Goal: Book appointment/travel/reservation

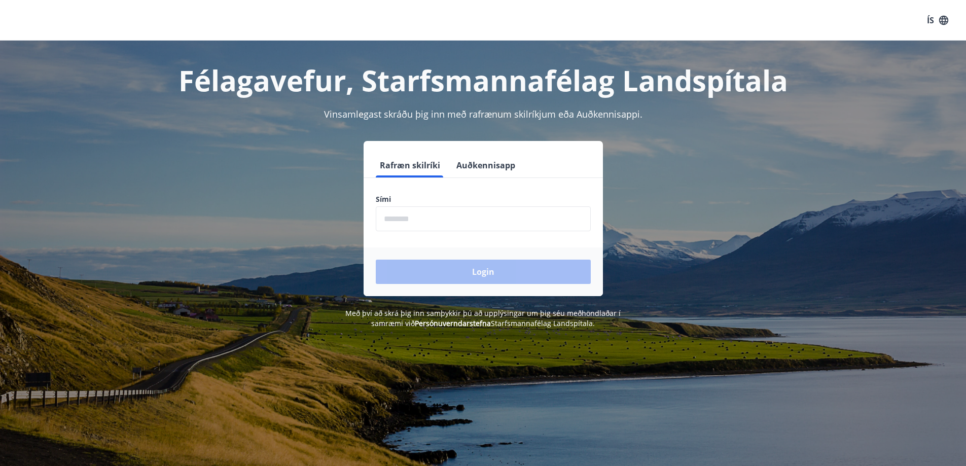
click at [390, 217] on input "phone" at bounding box center [483, 218] width 215 height 25
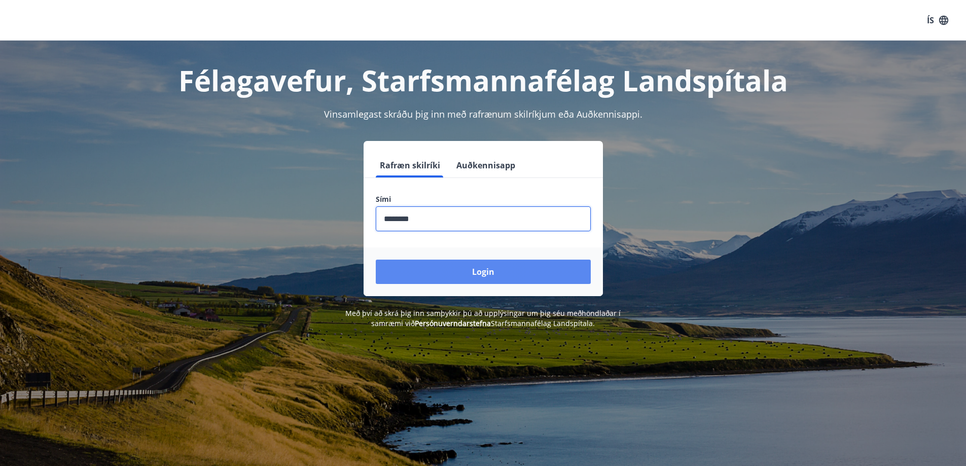
type input "********"
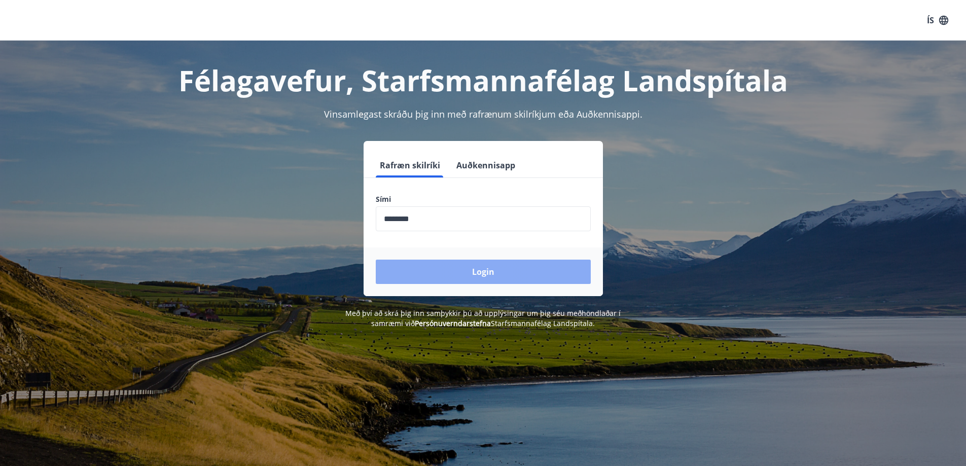
click at [434, 265] on button "Login" at bounding box center [483, 271] width 215 height 24
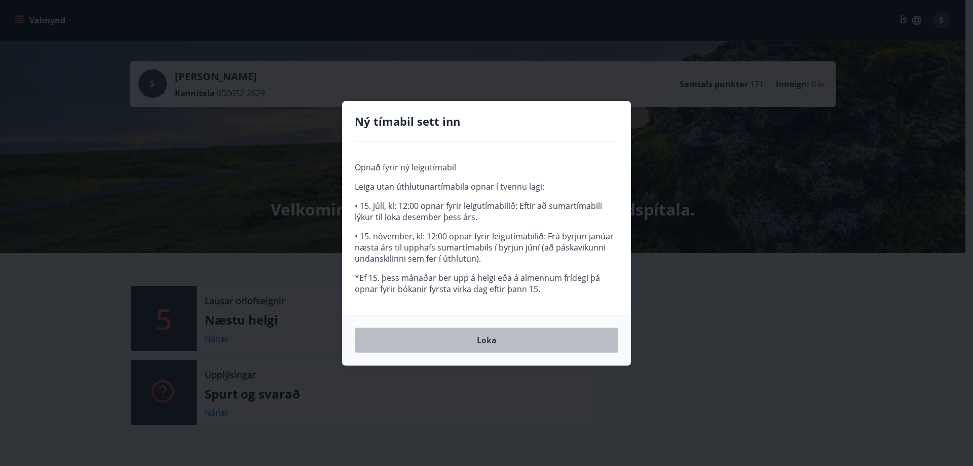
click at [487, 341] on button "Loka" at bounding box center [487, 339] width 264 height 25
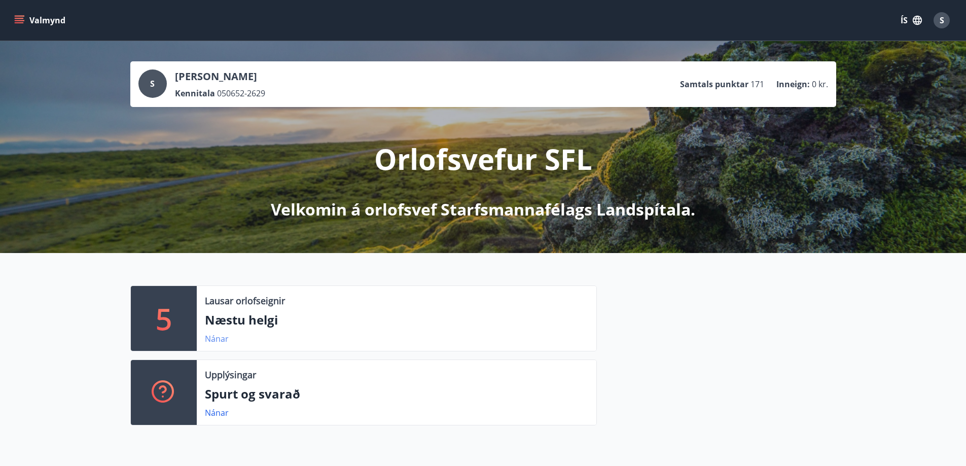
click at [214, 338] on link "Nánar" at bounding box center [217, 338] width 24 height 11
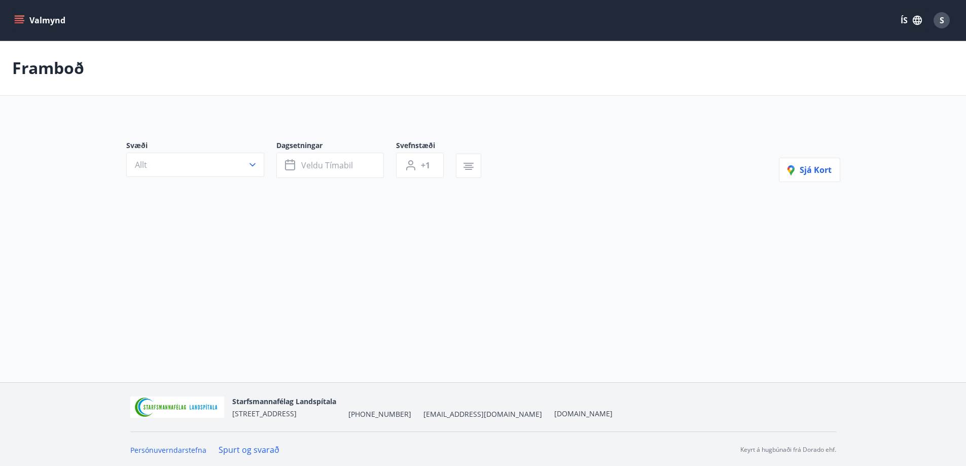
type input "*"
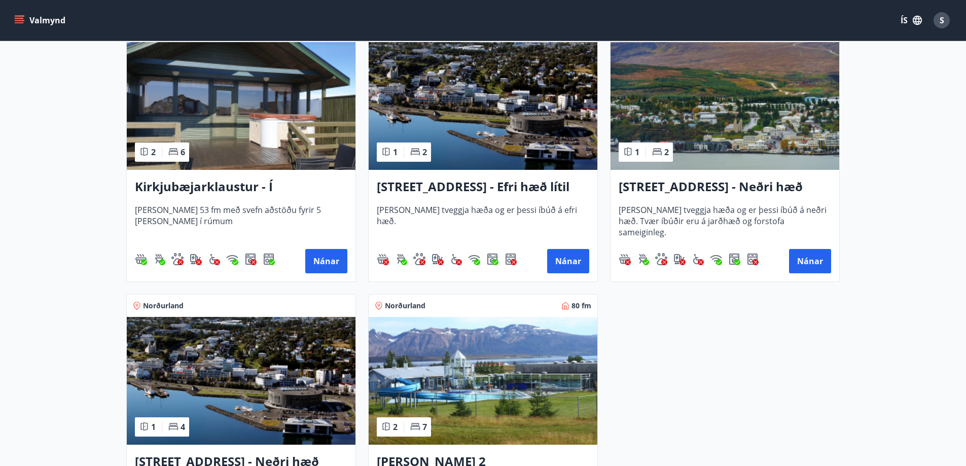
scroll to position [152, 0]
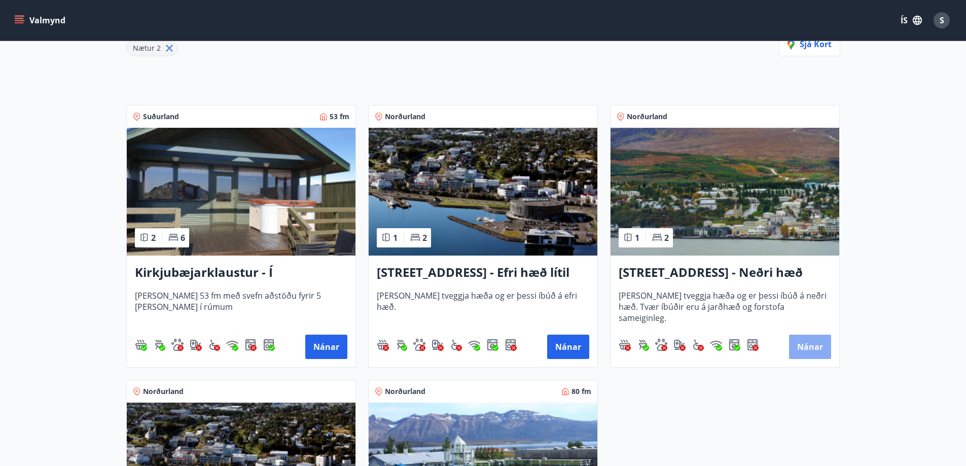
click at [810, 346] on button "Nánar" at bounding box center [810, 347] width 42 height 24
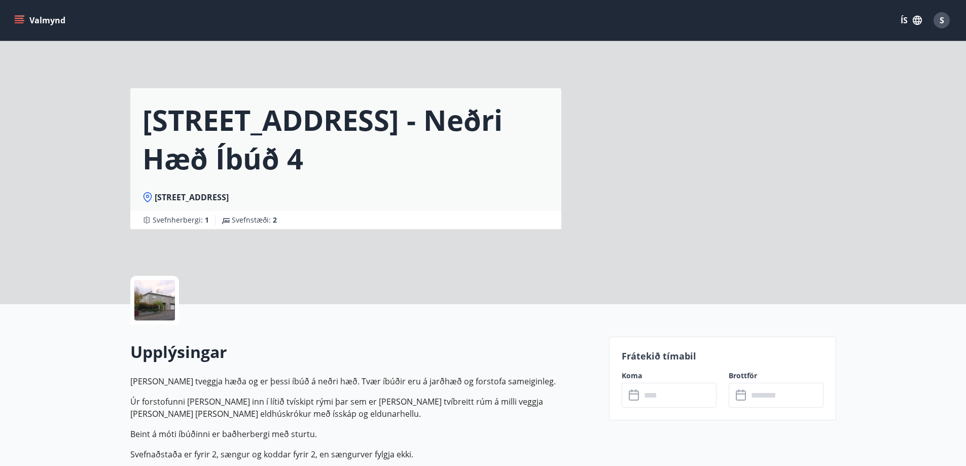
scroll to position [203, 0]
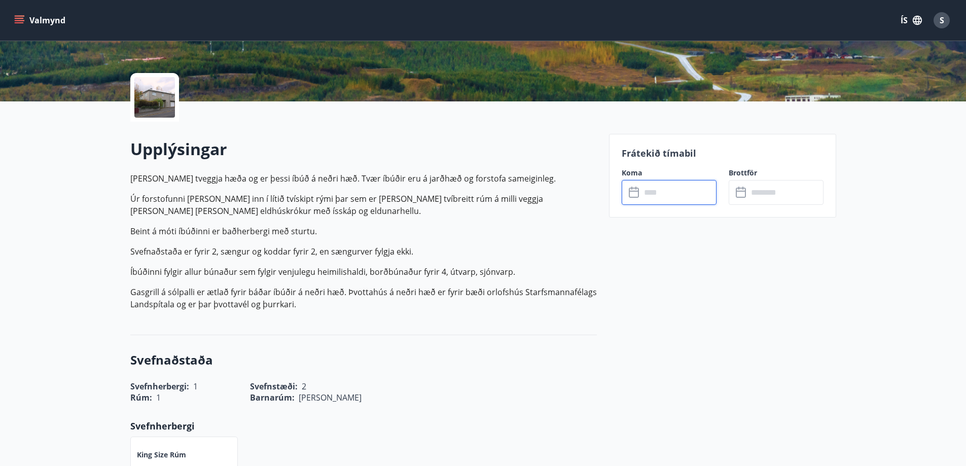
click at [646, 187] on input "text" at bounding box center [679, 192] width 76 height 25
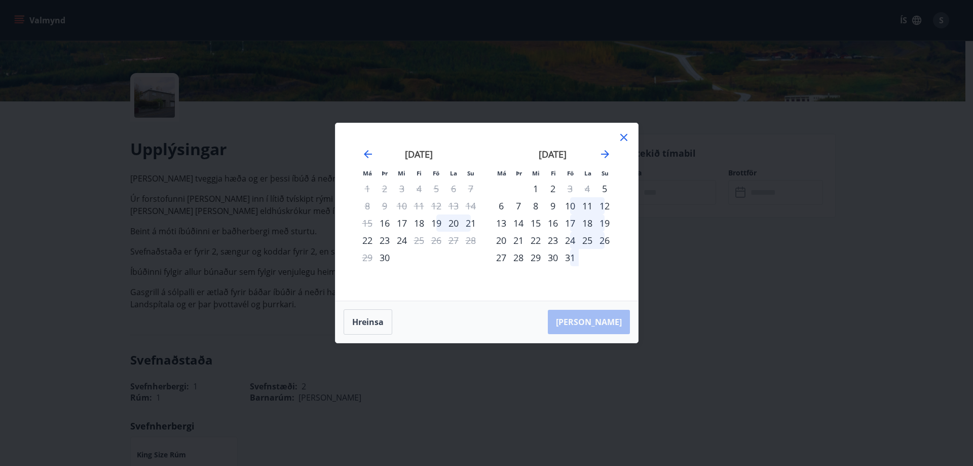
click at [422, 221] on div "18" at bounding box center [419, 222] width 17 height 17
click at [455, 220] on div "20" at bounding box center [453, 222] width 17 height 17
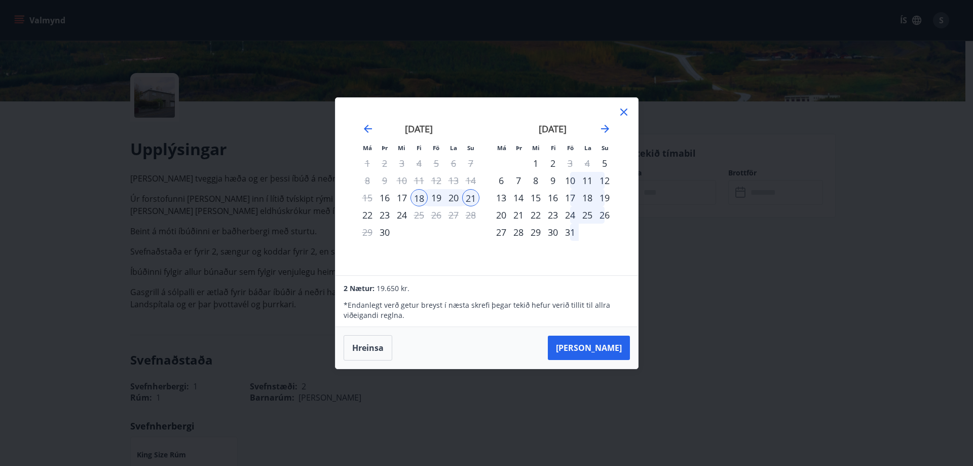
click at [453, 195] on div "20" at bounding box center [453, 197] width 17 height 17
click at [416, 195] on div "18" at bounding box center [419, 197] width 17 height 17
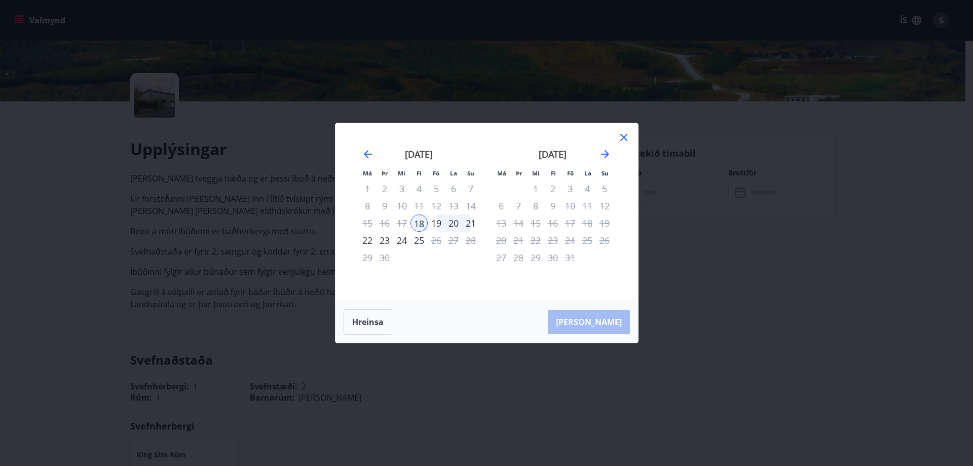
click at [455, 220] on div "20" at bounding box center [453, 222] width 17 height 17
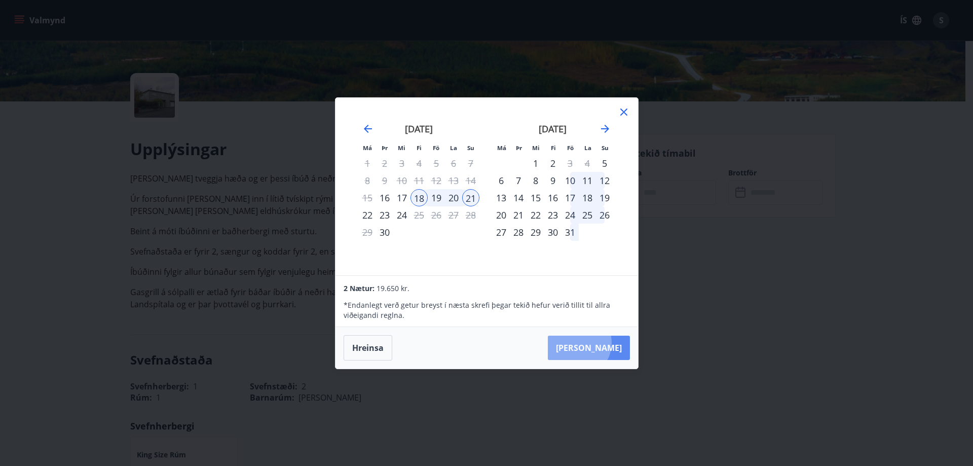
click at [609, 343] on button "Taka Frá" at bounding box center [589, 348] width 82 height 24
click at [602, 343] on button "Taka Frá" at bounding box center [589, 348] width 82 height 24
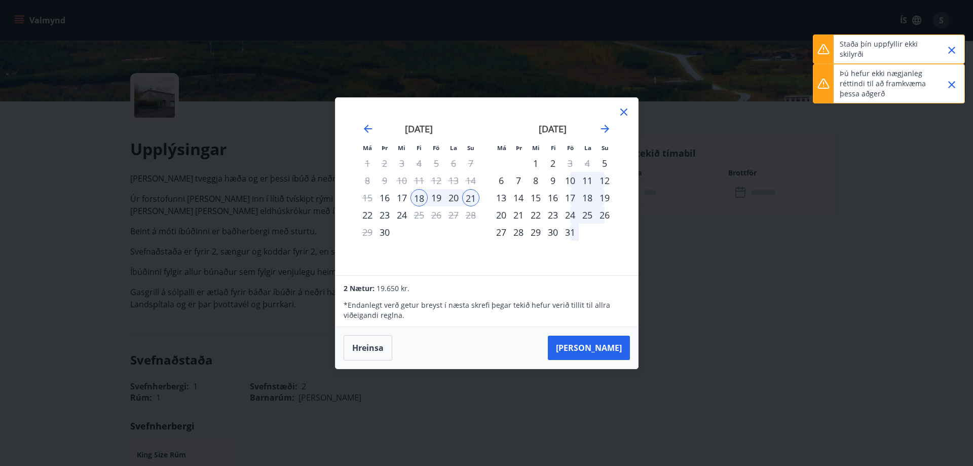
click at [622, 106] on icon at bounding box center [624, 112] width 12 height 12
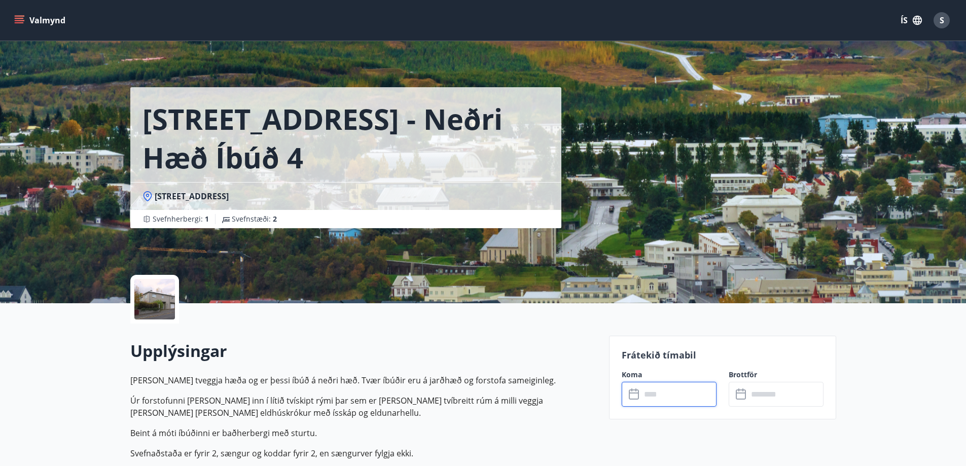
scroll to position [0, 0]
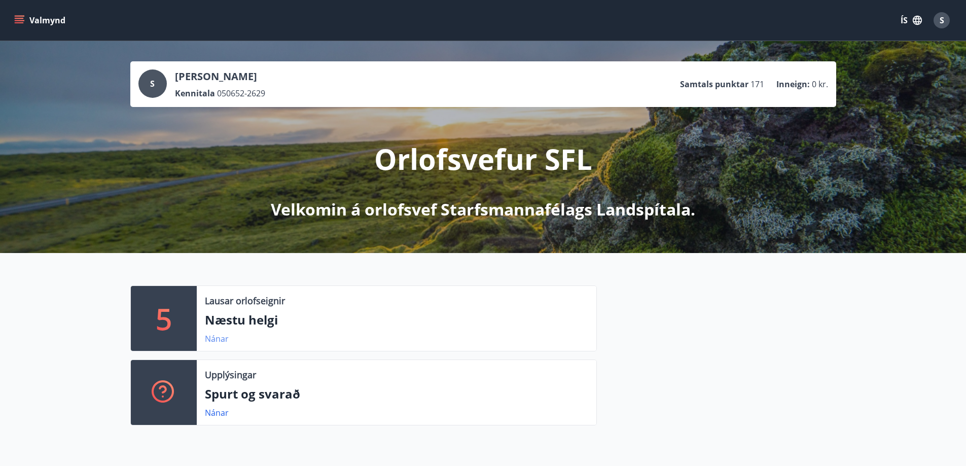
click at [220, 338] on link "Nánar" at bounding box center [217, 338] width 24 height 11
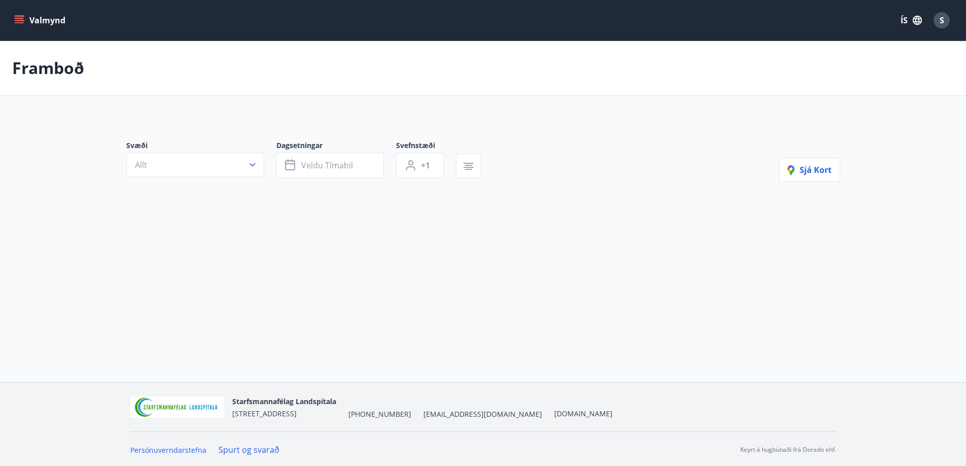
type input "*"
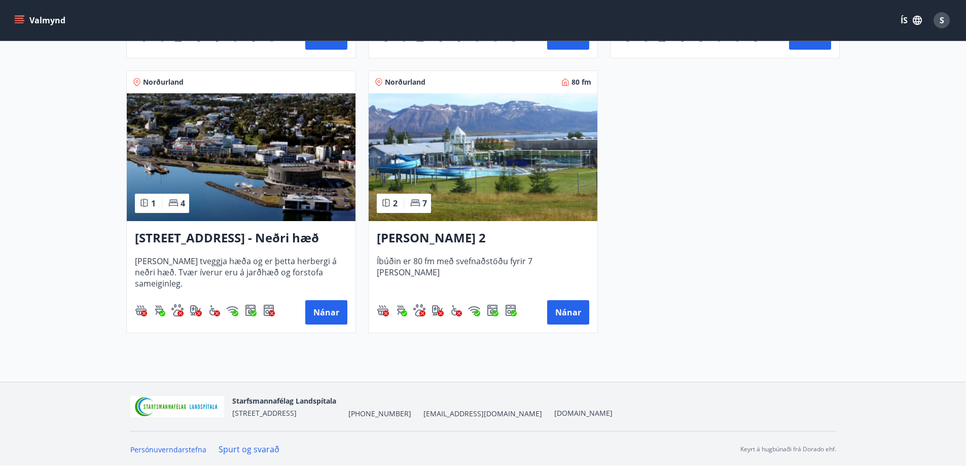
scroll to position [462, 0]
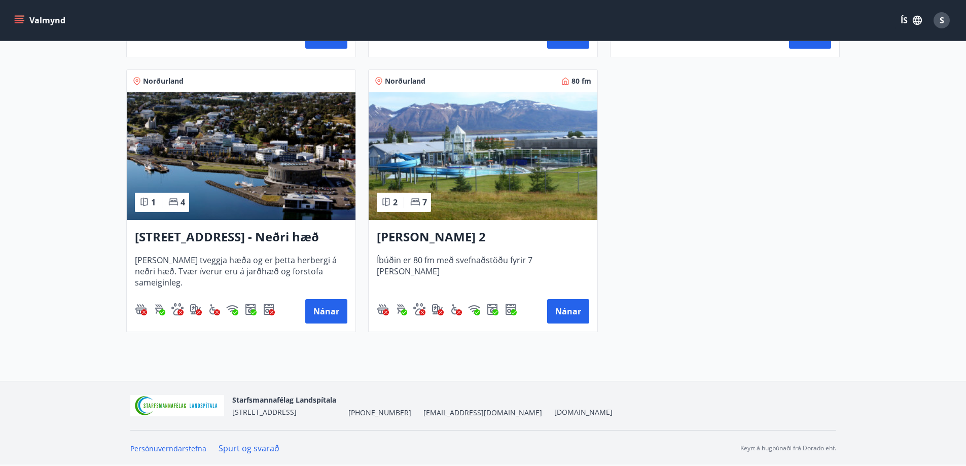
click at [234, 446] on link "Spurt og svarað" at bounding box center [248, 447] width 61 height 11
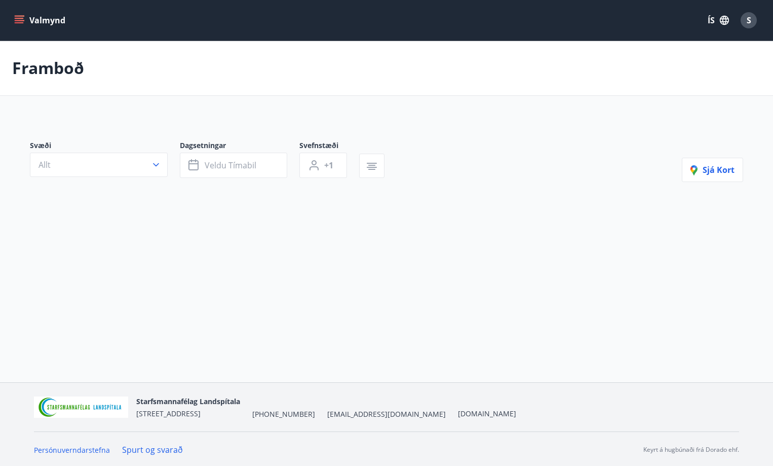
type input "*"
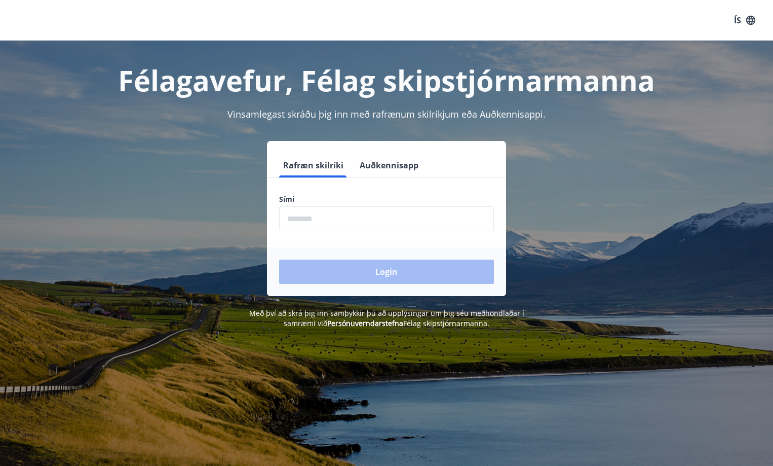
click at [300, 217] on input "phone" at bounding box center [386, 218] width 215 height 25
